Goal: Information Seeking & Learning: Learn about a topic

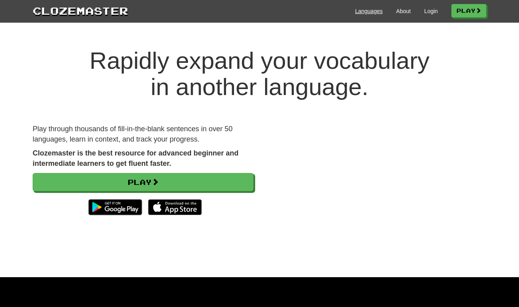
click at [366, 11] on link "Languages" at bounding box center [368, 11] width 27 height 8
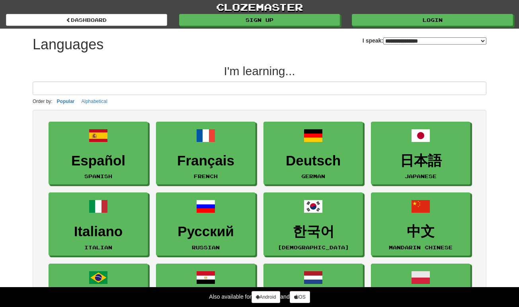
select select "*******"
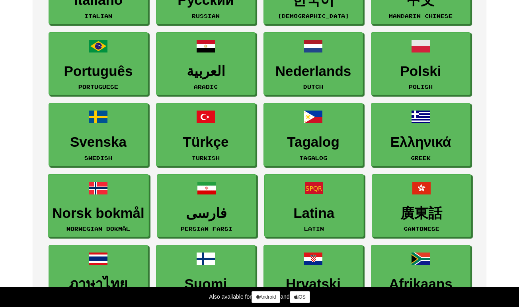
scroll to position [251, 0]
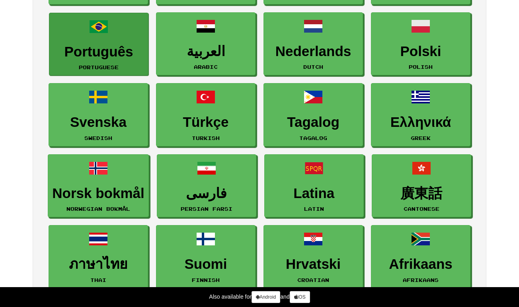
click at [109, 58] on h3 "Português" at bounding box center [98, 52] width 91 height 16
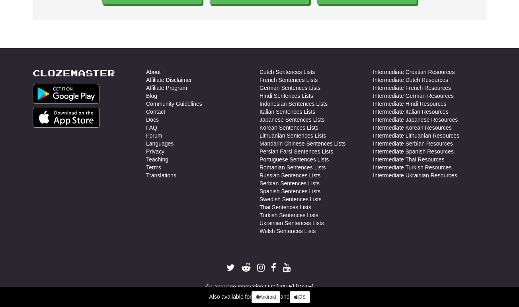
scroll to position [1387, 0]
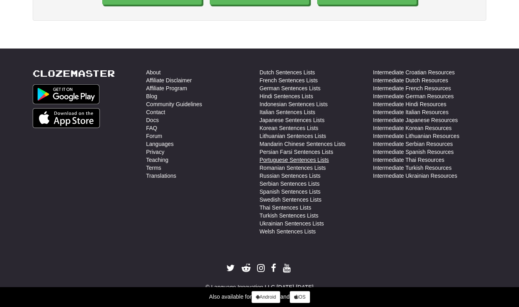
click at [285, 156] on link "Portuguese Sentences Lists" at bounding box center [293, 160] width 69 height 8
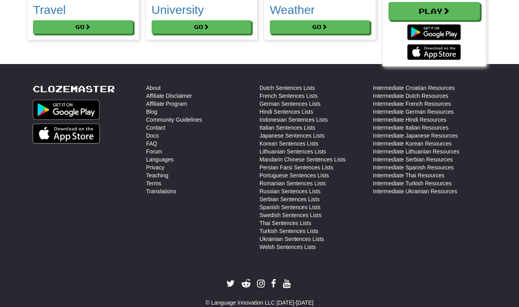
scroll to position [4521, 0]
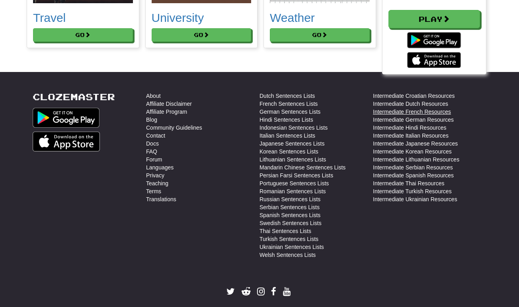
click at [423, 116] on link "Intermediate French Resources" at bounding box center [412, 112] width 78 height 8
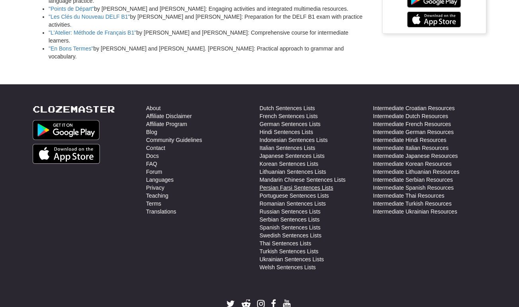
scroll to position [1278, 0]
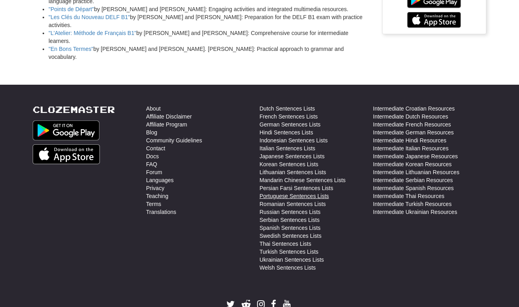
click at [295, 192] on link "Portuguese Sentences Lists" at bounding box center [293, 196] width 69 height 8
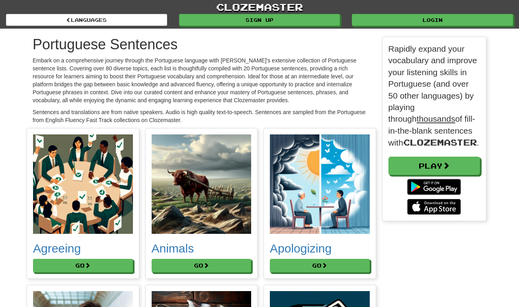
scroll to position [4558, 466]
click at [93, 249] on h2 "Agreeing" at bounding box center [83, 248] width 100 height 13
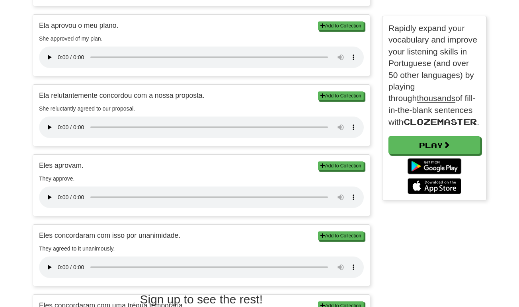
scroll to position [590, 0]
